Goal: Check status: Check status

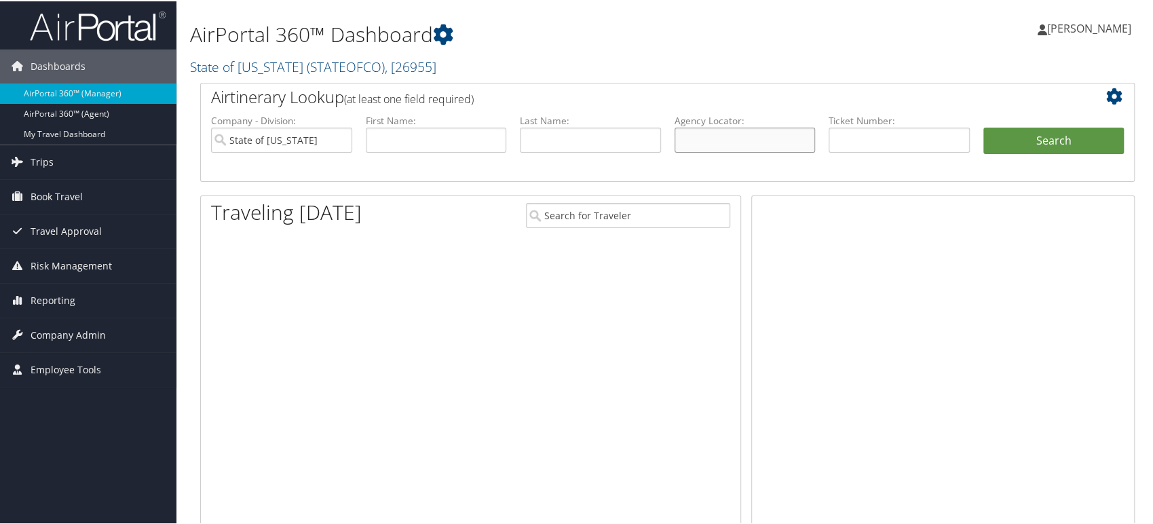
drag, startPoint x: 709, startPoint y: 147, endPoint x: 704, endPoint y: 124, distance: 23.6
click at [709, 147] on input "text" at bounding box center [745, 138] width 141 height 25
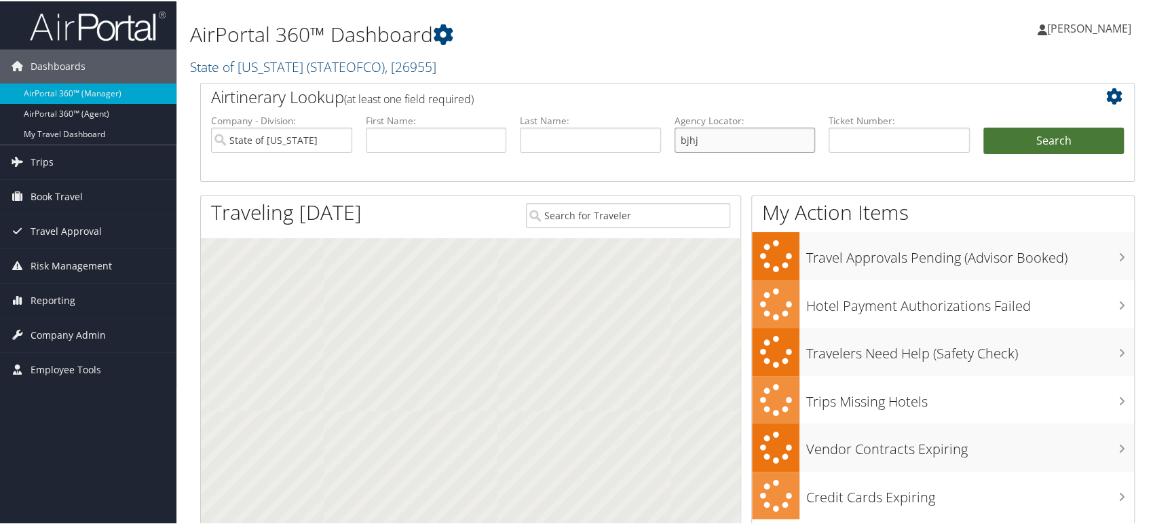
type input "bjhj"
click at [1018, 132] on button "Search" at bounding box center [1053, 139] width 141 height 27
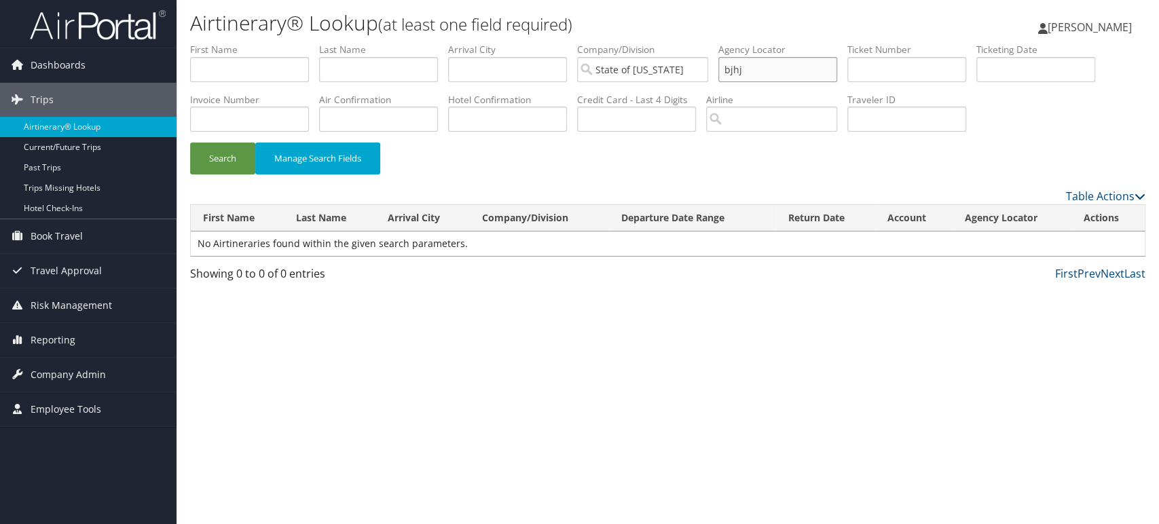
drag, startPoint x: 772, startPoint y: 69, endPoint x: 654, endPoint y: 99, distance: 121.1
click at [654, 43] on ul "First Name Last Name Departure City Arrival City Company/Division State of Colo…" at bounding box center [667, 43] width 955 height 0
click at [706, 69] on input "State of Colorado" at bounding box center [642, 69] width 131 height 25
click at [345, 115] on input "text" at bounding box center [378, 119] width 119 height 25
paste input "2UW8E2"
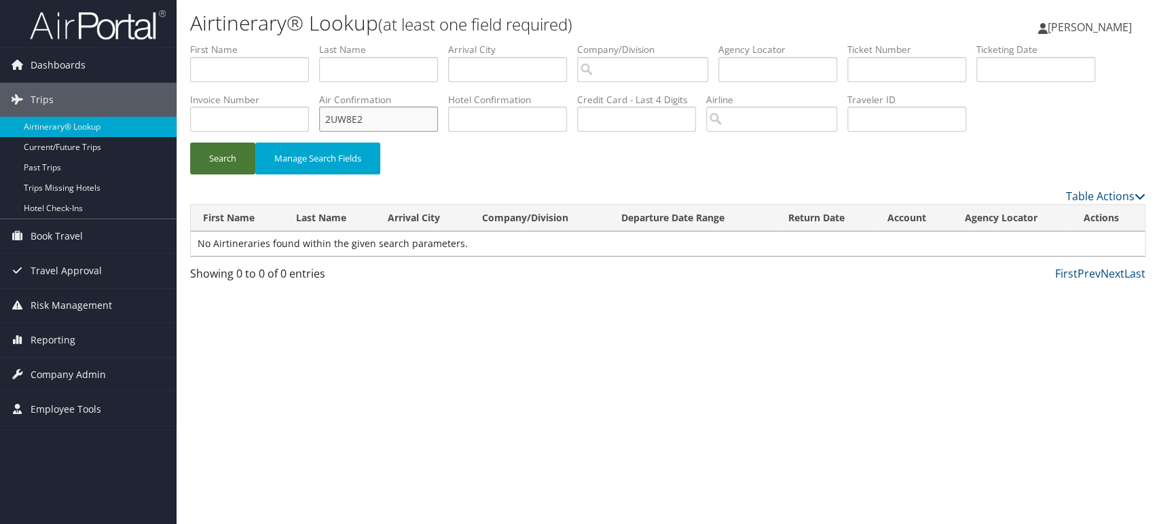
type input "2UW8E2"
click at [210, 165] on button "Search" at bounding box center [222, 159] width 65 height 32
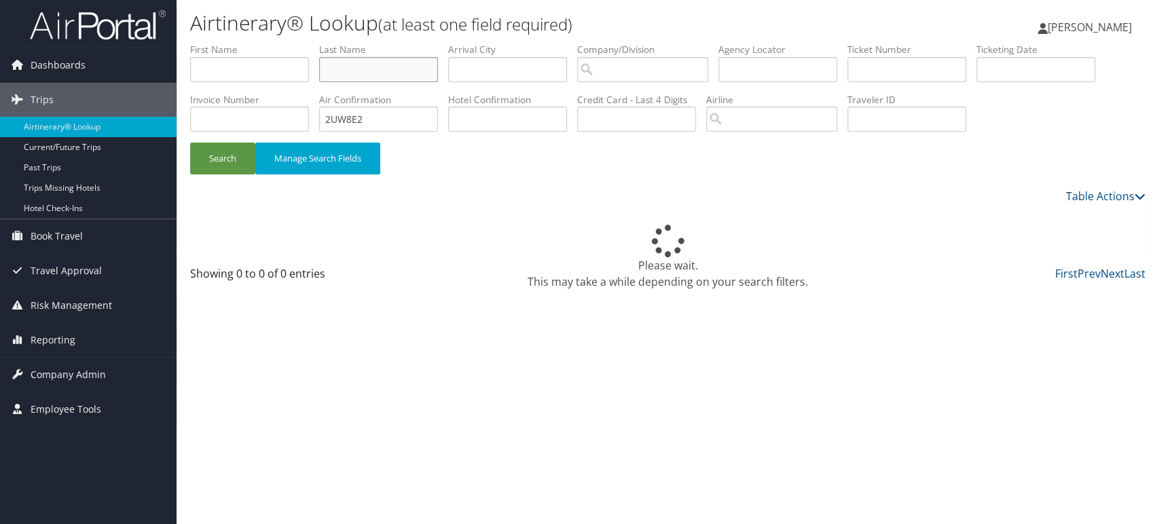
click at [366, 78] on input "text" at bounding box center [378, 69] width 119 height 25
paste input "Breerwood"
type input "Breerwood"
drag, startPoint x: 394, startPoint y: 122, endPoint x: 198, endPoint y: 143, distance: 197.2
click at [198, 143] on form "First Name Last Name Breerwood Departure City Arrival City Company/Division Air…" at bounding box center [667, 115] width 955 height 145
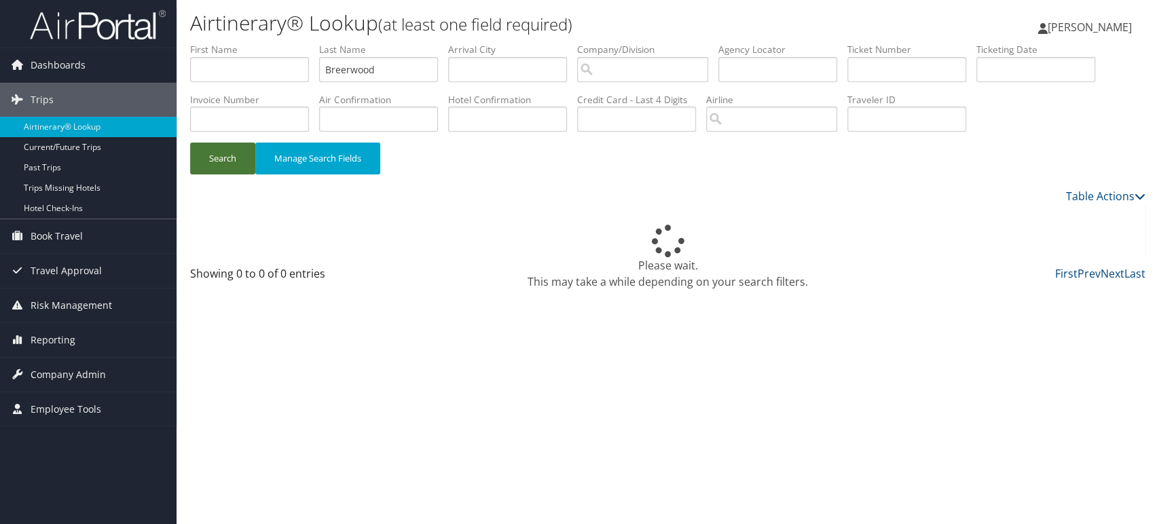
click at [209, 164] on button "Search" at bounding box center [222, 159] width 65 height 32
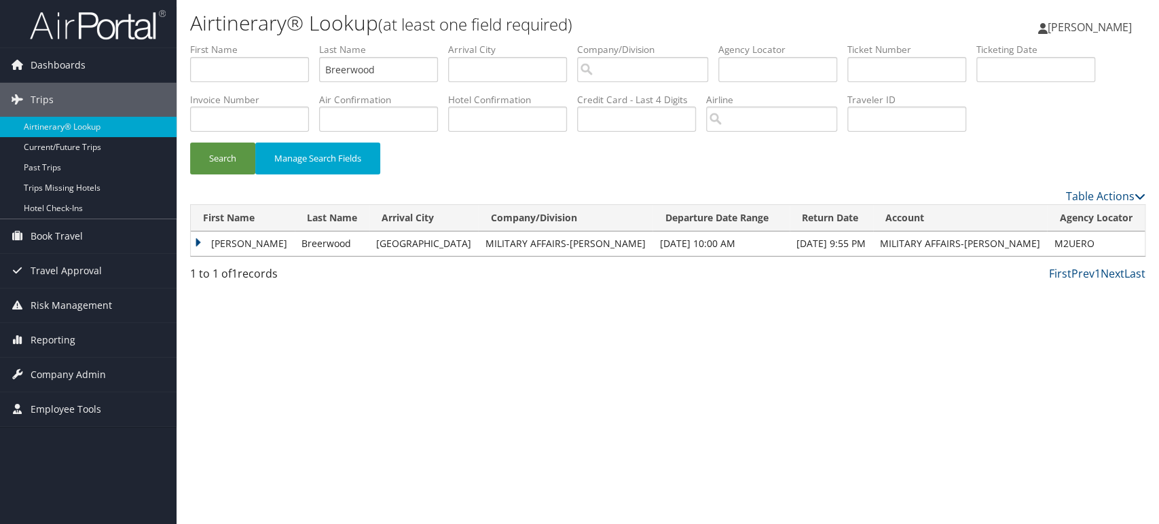
click at [197, 245] on td "Rhett" at bounding box center [243, 243] width 104 height 24
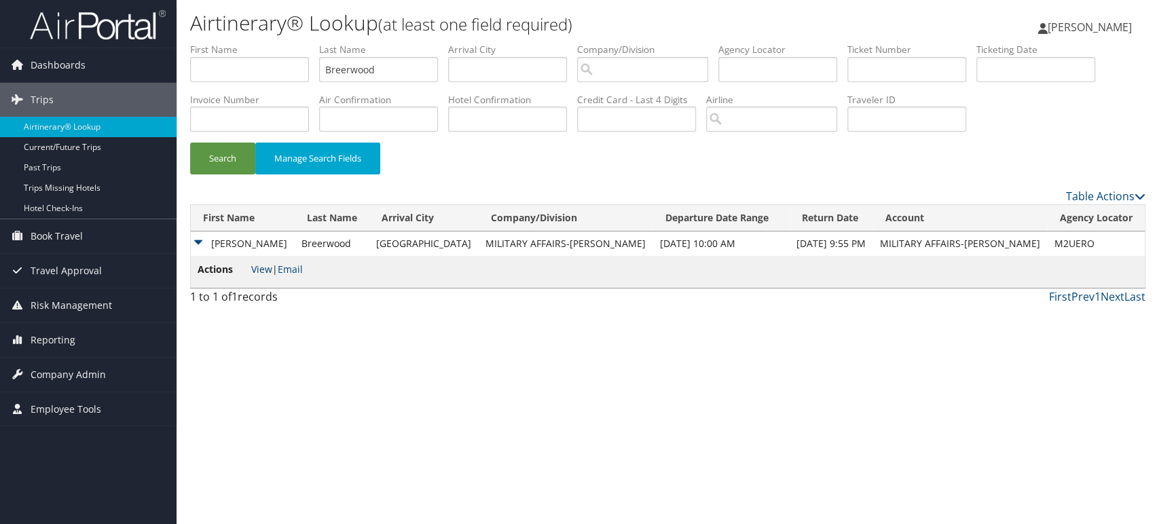
click at [261, 269] on link "View" at bounding box center [261, 269] width 21 height 13
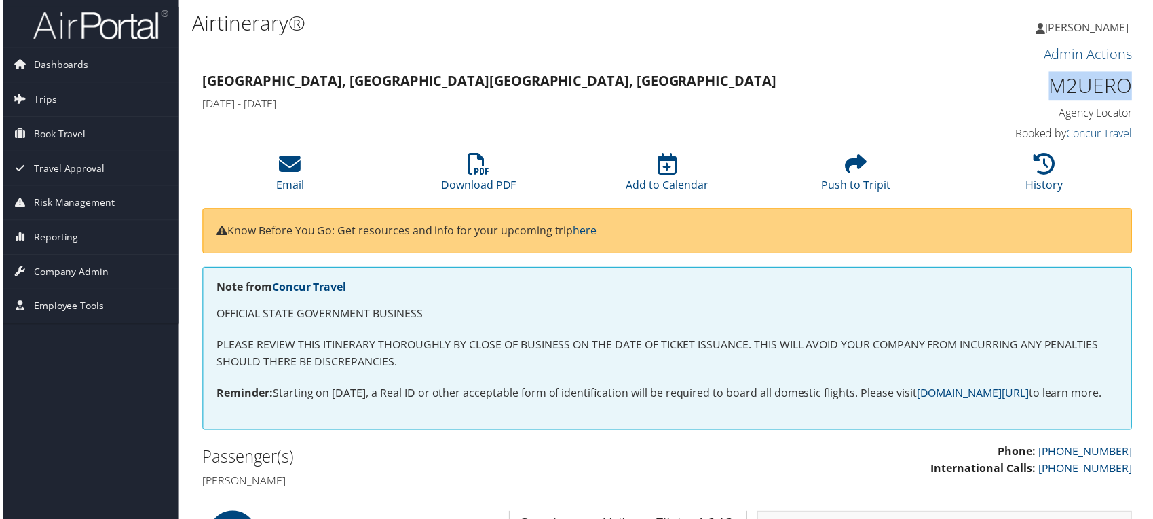
click at [1012, 96] on h1 "M2UERO" at bounding box center [1025, 86] width 219 height 29
click at [1098, 86] on h1 "M2UERO" at bounding box center [1025, 86] width 219 height 29
copy h1 "M2UERO"
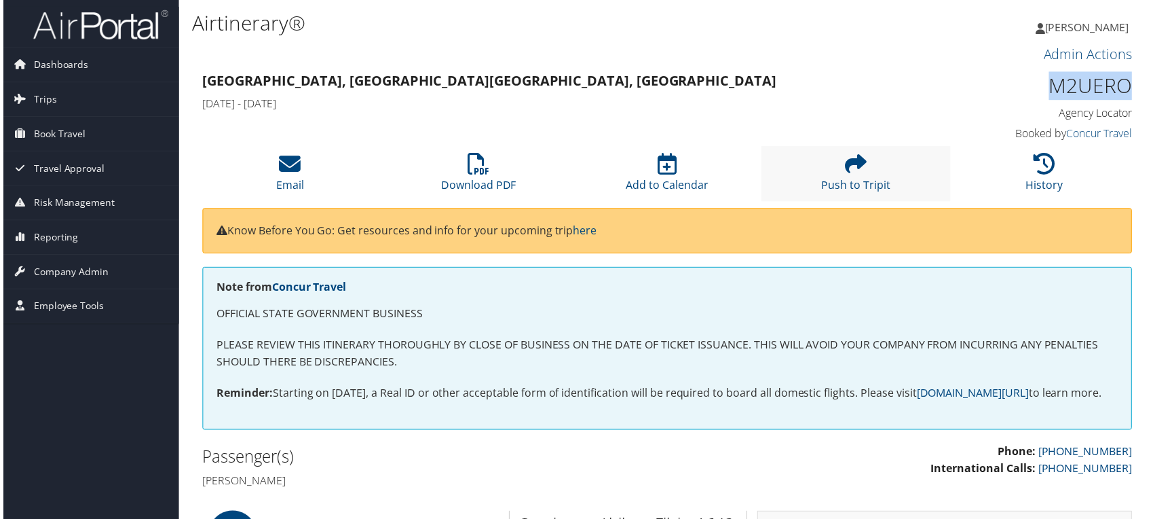
copy h1 "M2UERO"
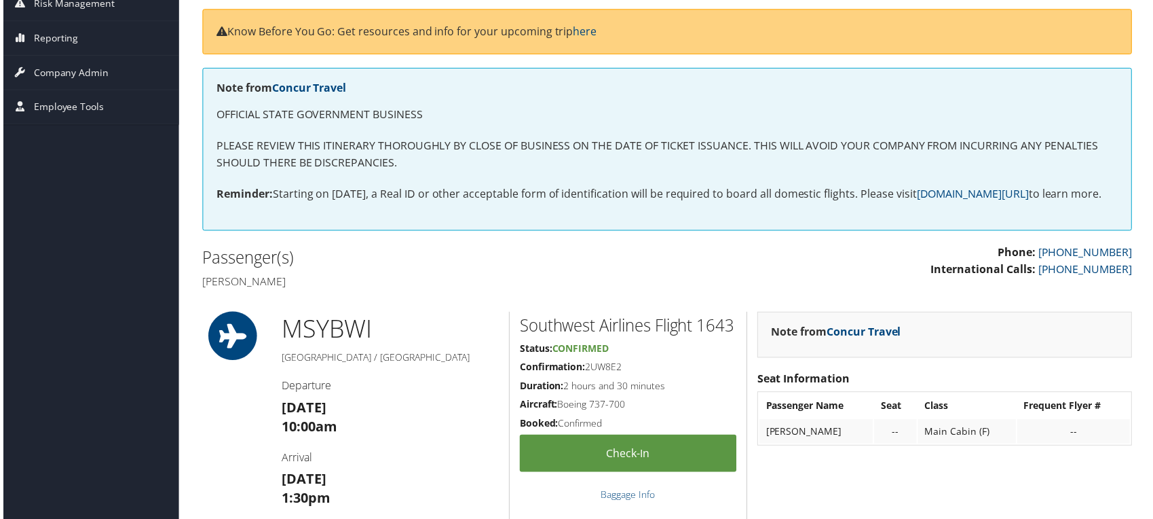
scroll to position [226, 0]
